Goal: Navigation & Orientation: Find specific page/section

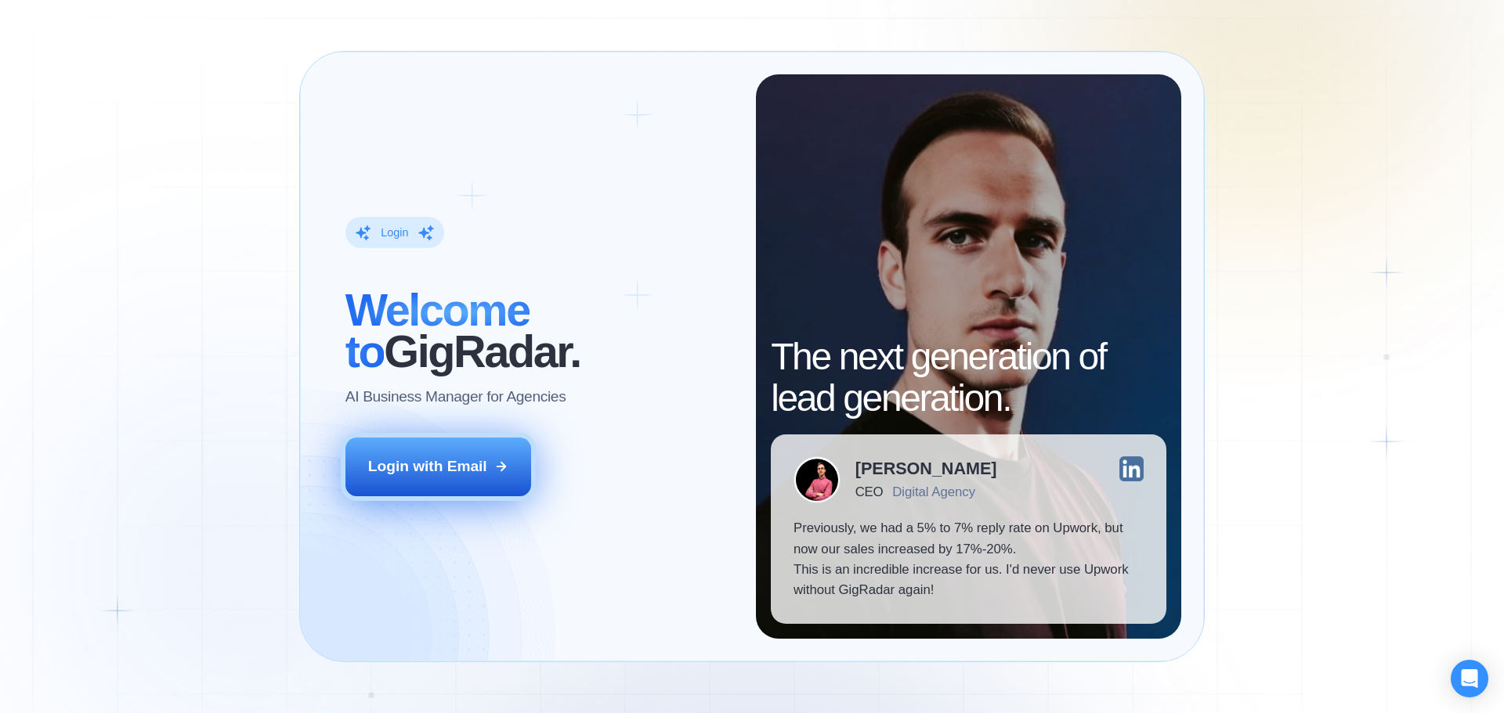
click at [461, 482] on button "Login with Email" at bounding box center [438, 467] width 186 height 58
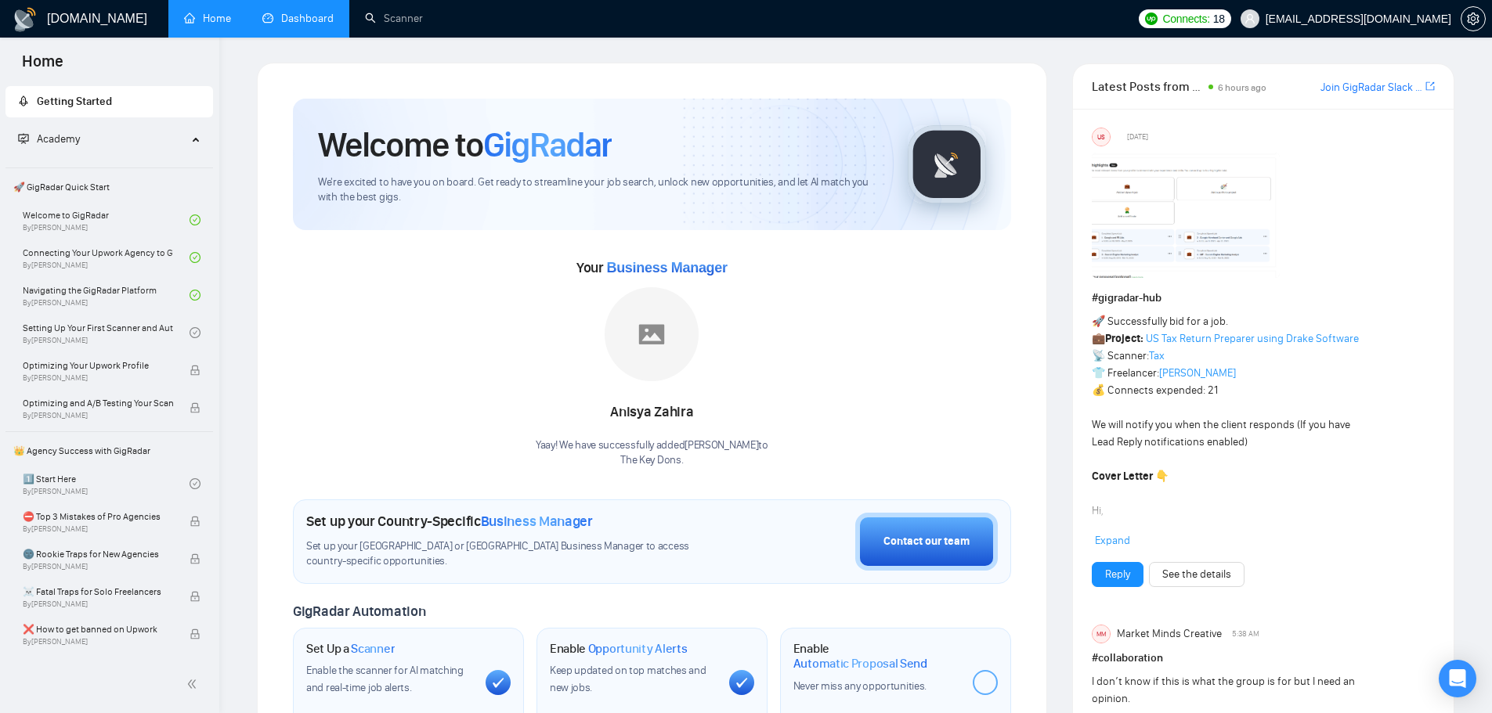
click at [306, 18] on link "Dashboard" at bounding box center [297, 18] width 71 height 13
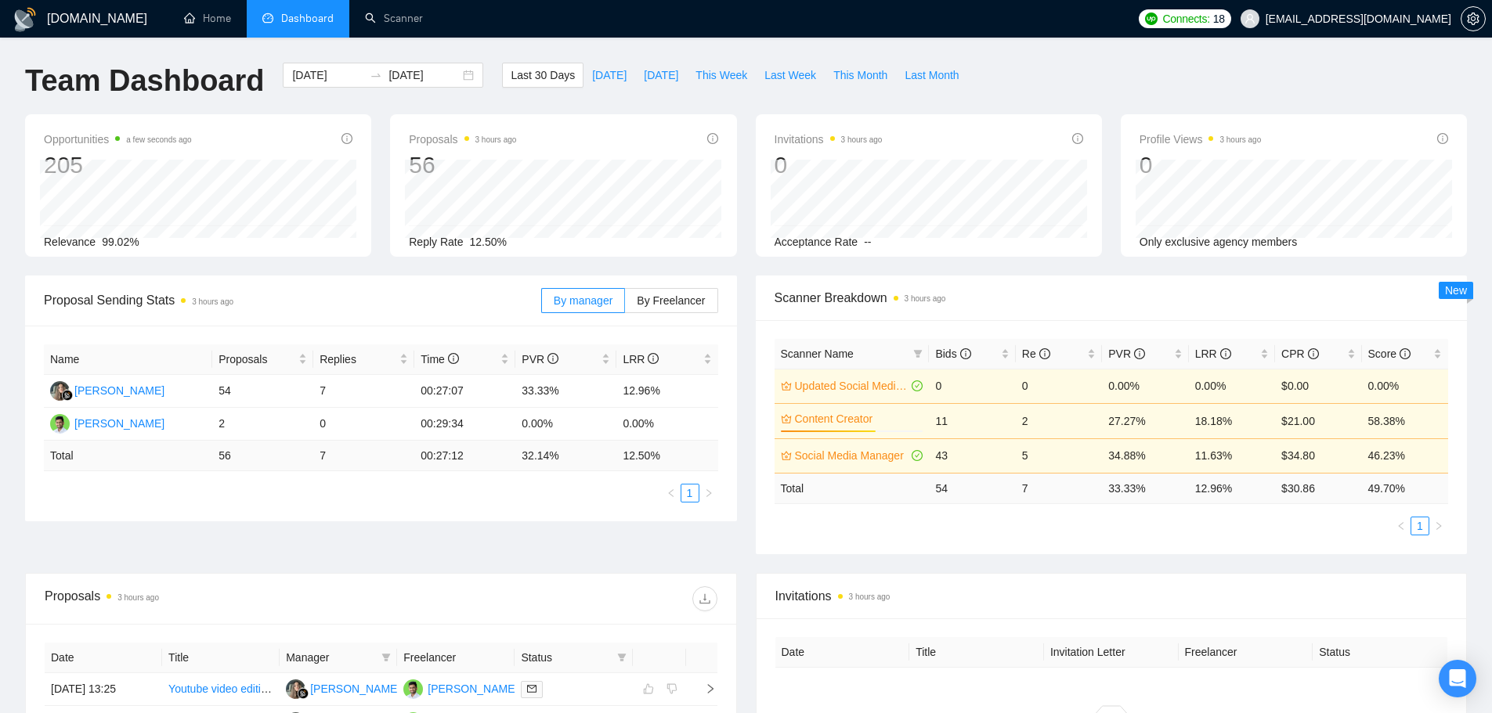
click at [205, 303] on time "3 hours ago" at bounding box center [213, 302] width 42 height 9
click at [121, 426] on div "[PERSON_NAME]" at bounding box center [119, 423] width 90 height 17
drag, startPoint x: 988, startPoint y: 72, endPoint x: 558, endPoint y: 61, distance: 430.9
click at [569, 64] on div "Team Dashboard [DATE] [DATE] Last 30 Days [DATE] [DATE] This Week Last Week Thi…" at bounding box center [746, 89] width 1461 height 52
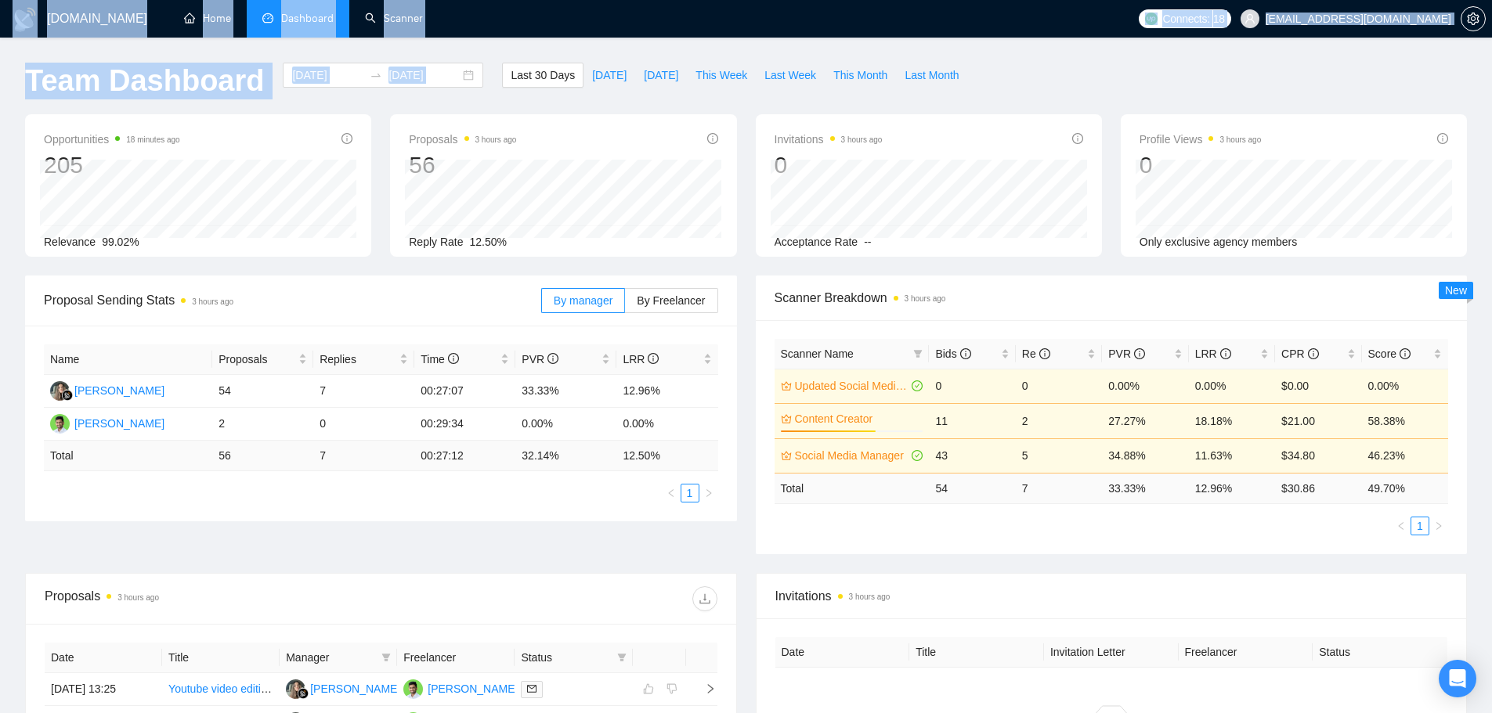
drag, startPoint x: 575, startPoint y: 49, endPoint x: 576, endPoint y: 108, distance: 58.8
click at [576, 108] on div "[DOMAIN_NAME] Home Dashboard Scanner Connects: 18 [EMAIL_ADDRESS][DOMAIN_NAME] …" at bounding box center [746, 596] width 1492 height 1193
click at [580, 106] on div "Last 30 Days [DATE] [DATE] This Week Last Week This Month Last Month" at bounding box center [735, 89] width 484 height 52
